Goal: Check status: Check status

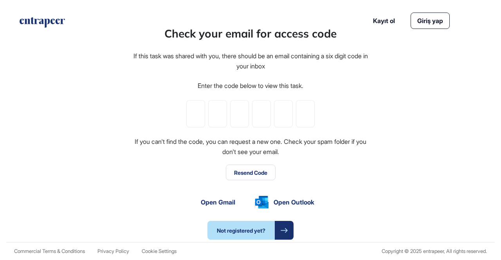
scroll to position [0, 0]
type input "*"
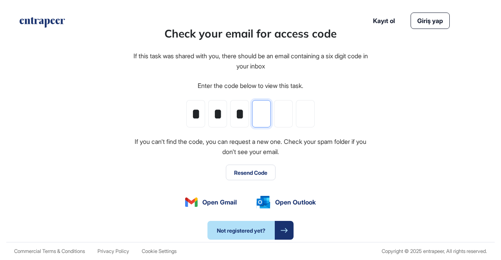
type input "*"
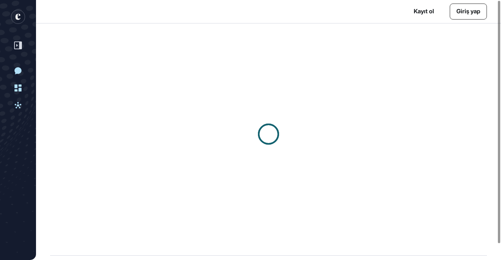
scroll to position [0, 0]
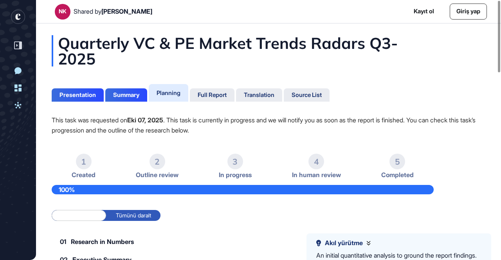
click at [475, 119] on p "This task was requested on Eki 07, 2025 . This task is currently in progress an…" at bounding box center [269, 125] width 434 height 20
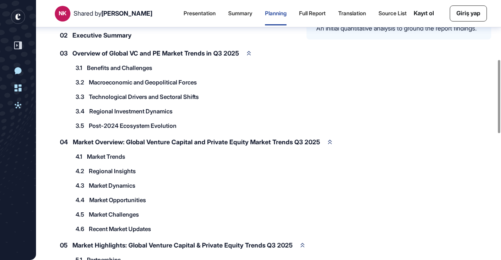
scroll to position [212, 0]
